Goal: Information Seeking & Learning: Check status

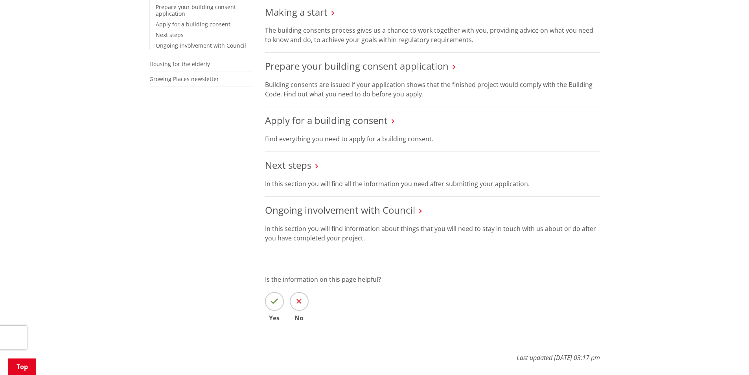
scroll to position [236, 0]
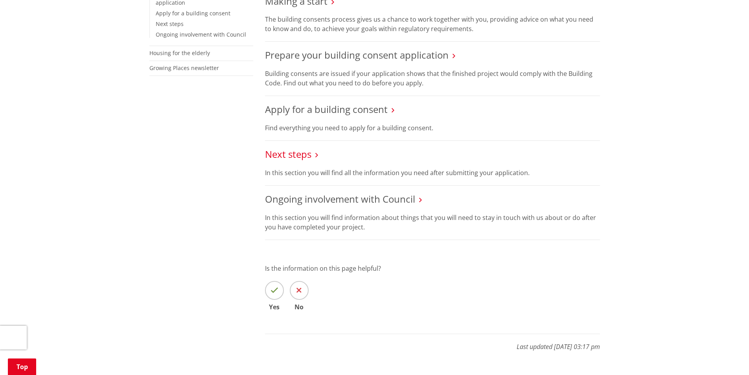
click at [287, 153] on link "Next steps" at bounding box center [288, 153] width 46 height 13
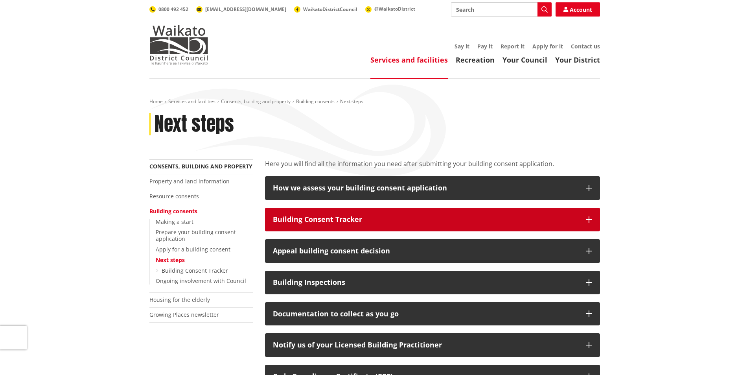
click at [311, 218] on div "Building Consent Tracker" at bounding box center [425, 220] width 305 height 8
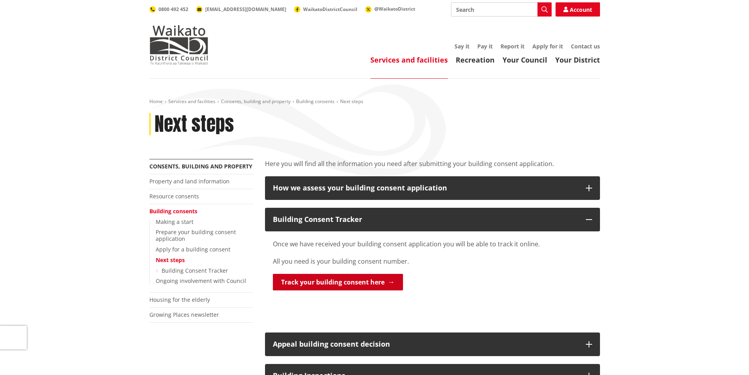
click at [309, 280] on link "Track your building consent here" at bounding box center [338, 282] width 130 height 17
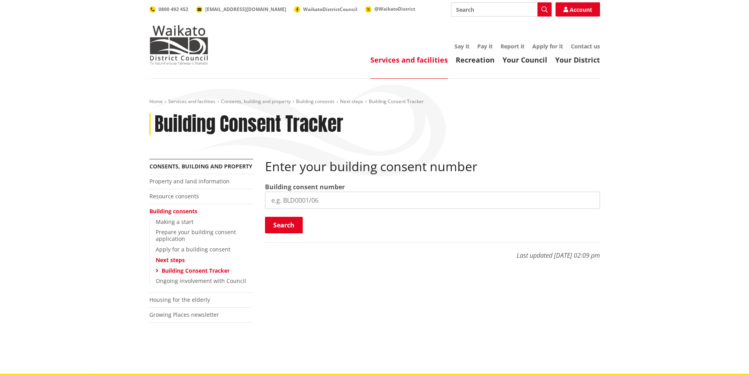
click at [278, 195] on input "search" at bounding box center [432, 200] width 335 height 17
type input "BLD1231/25"
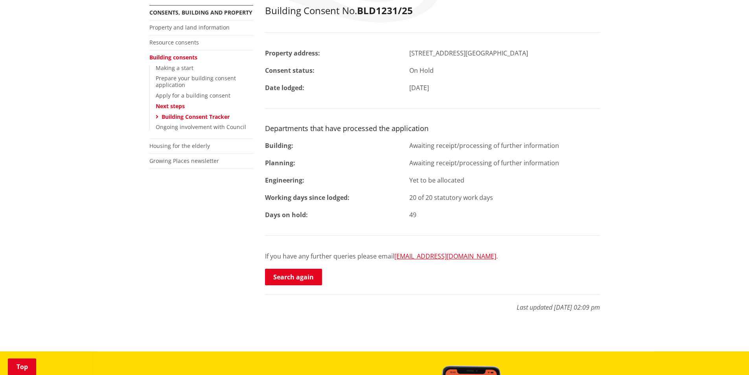
scroll to position [157, 0]
